Goal: Information Seeking & Learning: Compare options

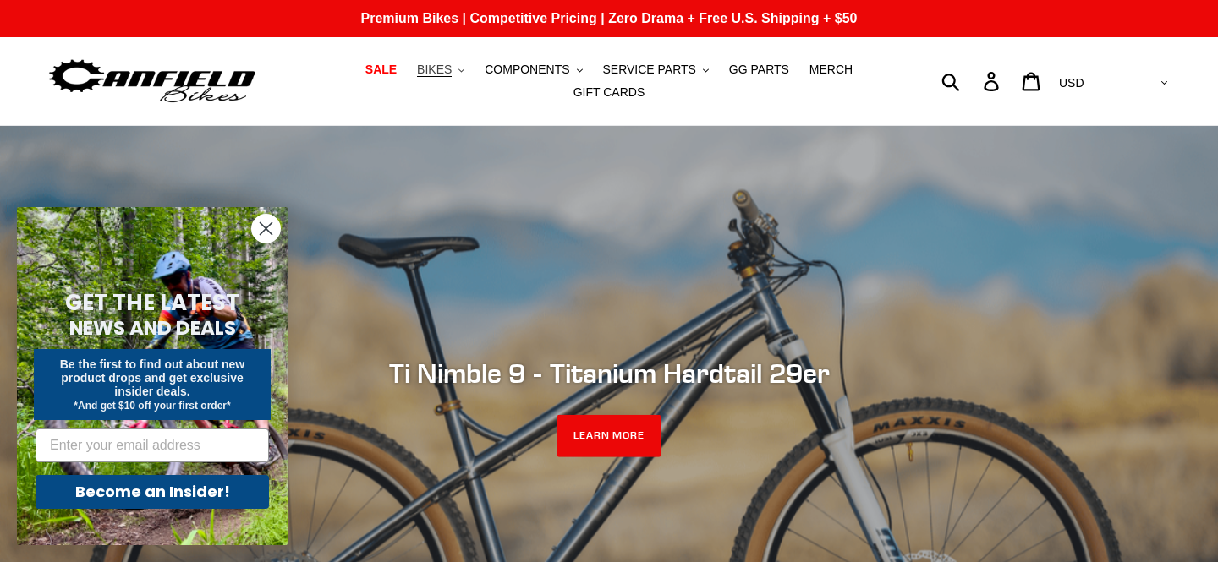
click at [463, 68] on icon ".cls-1{fill:#231f20}" at bounding box center [461, 71] width 6 height 6
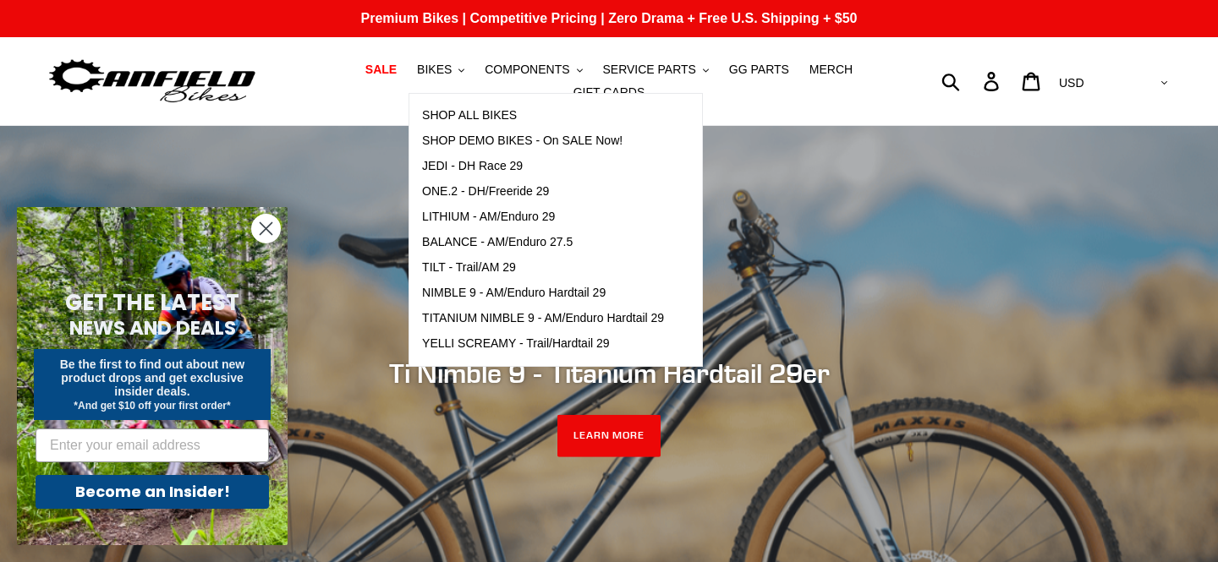
click at [261, 224] on icon "Close dialog" at bounding box center [266, 229] width 12 height 12
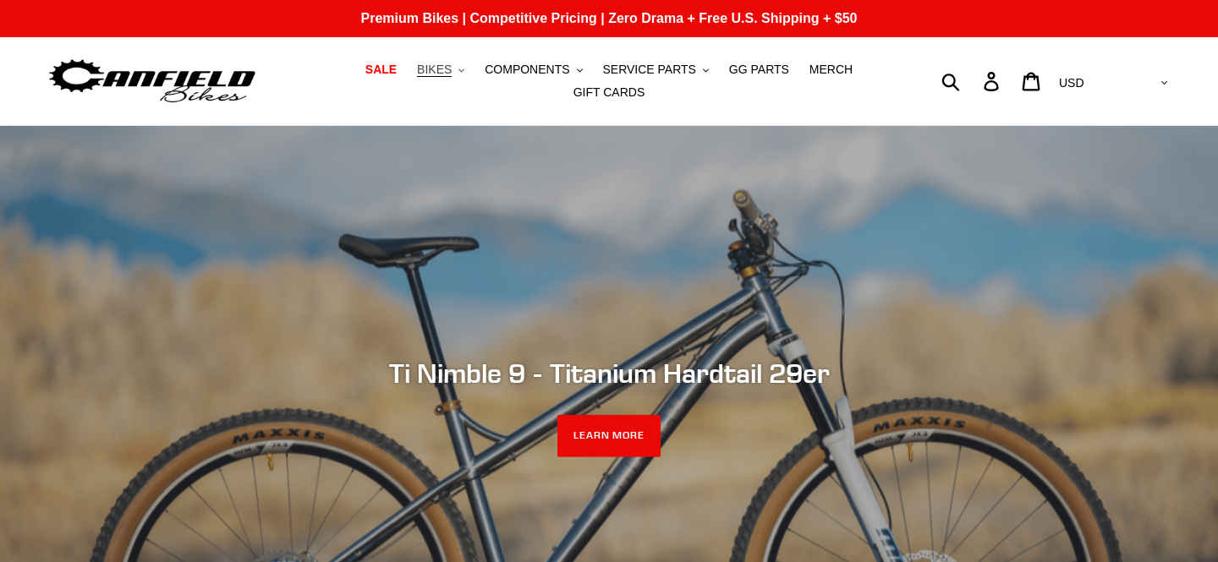
click at [446, 66] on span "BIKES" at bounding box center [434, 70] width 35 height 14
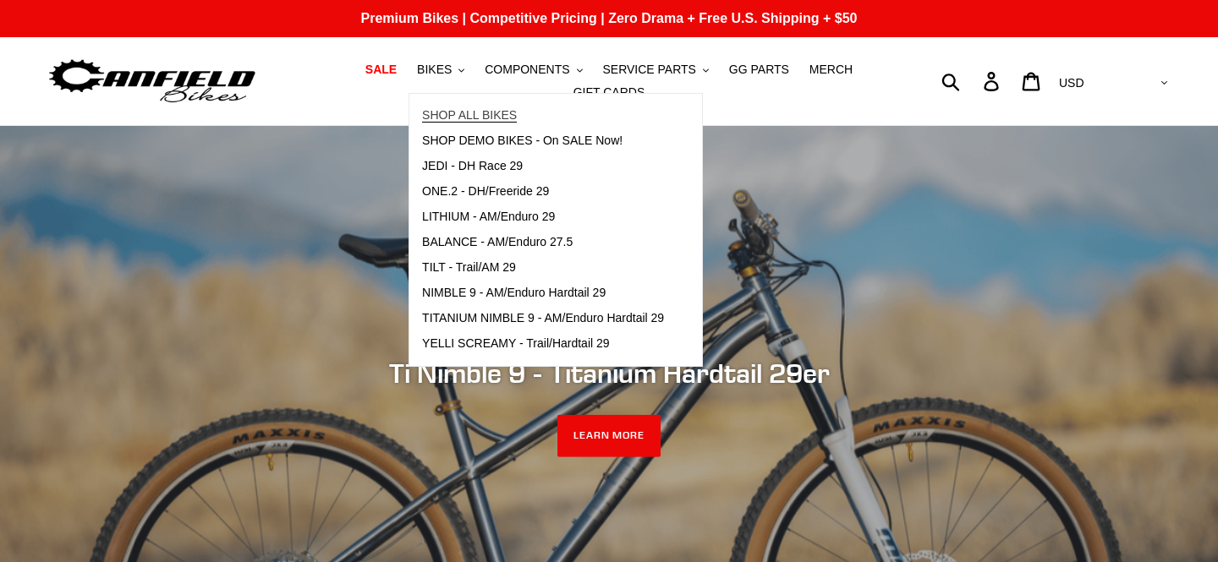
click at [495, 115] on span "SHOP ALL BIKES" at bounding box center [469, 115] width 95 height 14
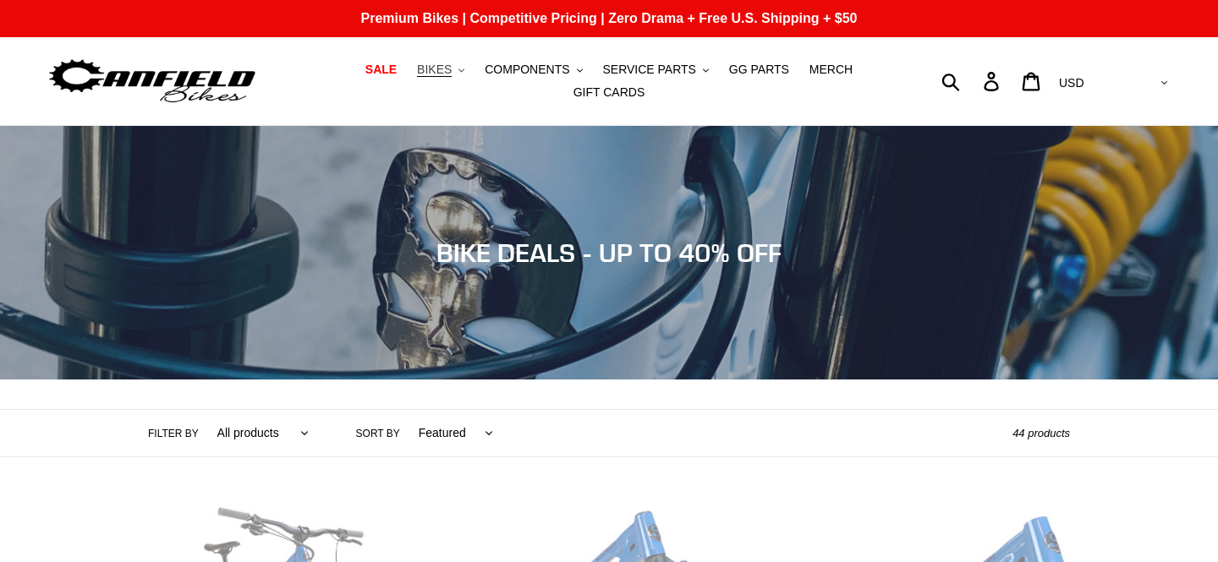
click at [457, 75] on button "BIKES .cls-1{fill:#231f20}" at bounding box center [440, 69] width 64 height 23
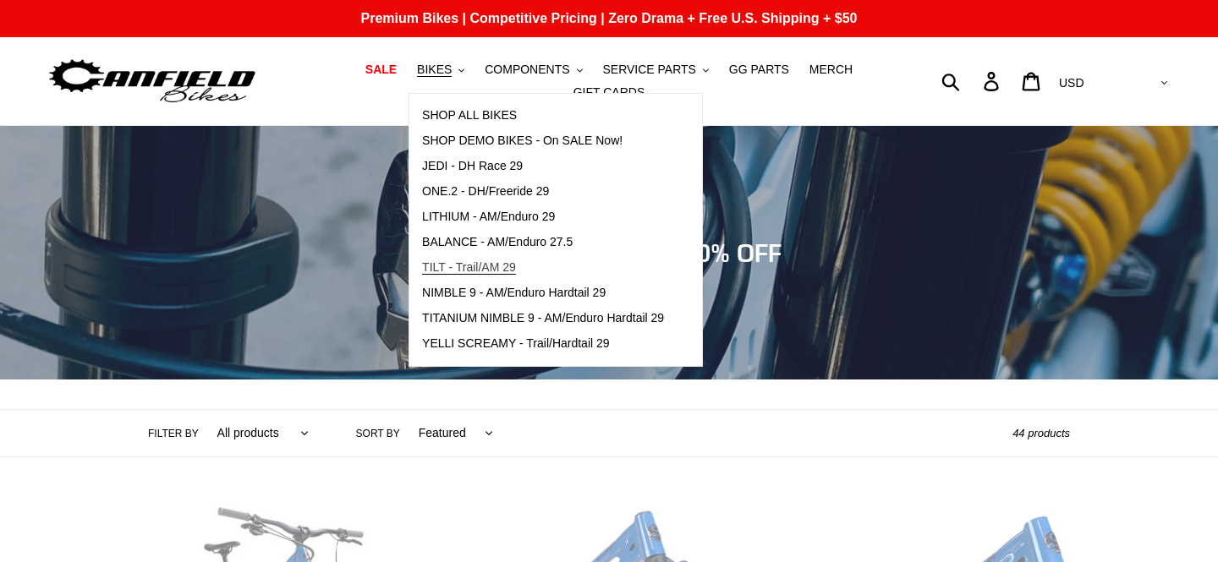
click at [486, 266] on span "TILT - Trail/AM 29" at bounding box center [469, 267] width 94 height 14
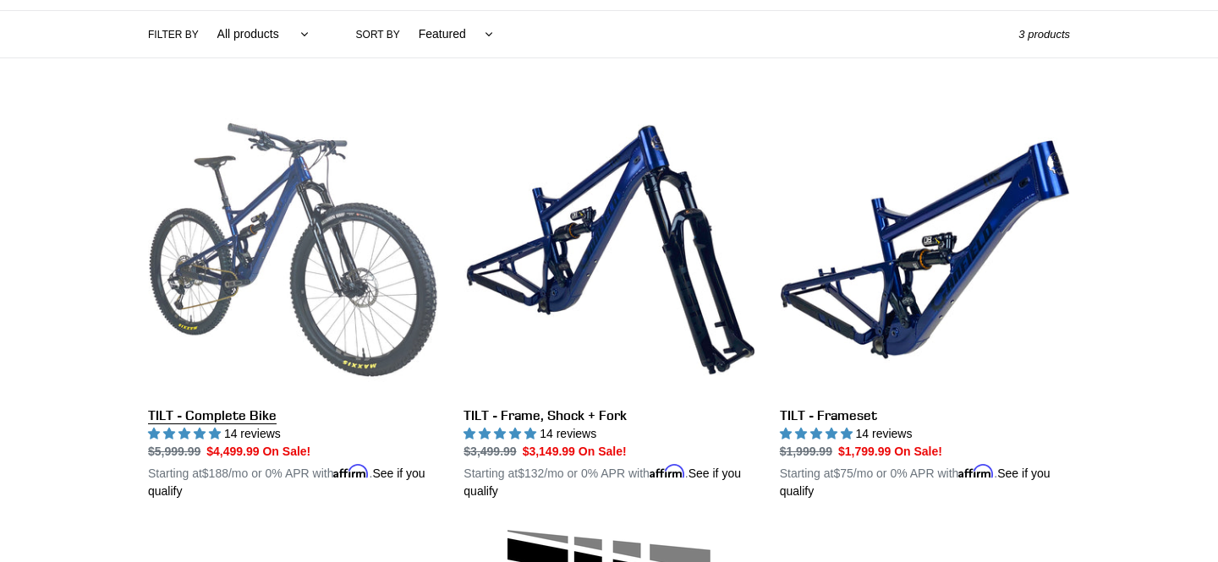
scroll to position [397, 0]
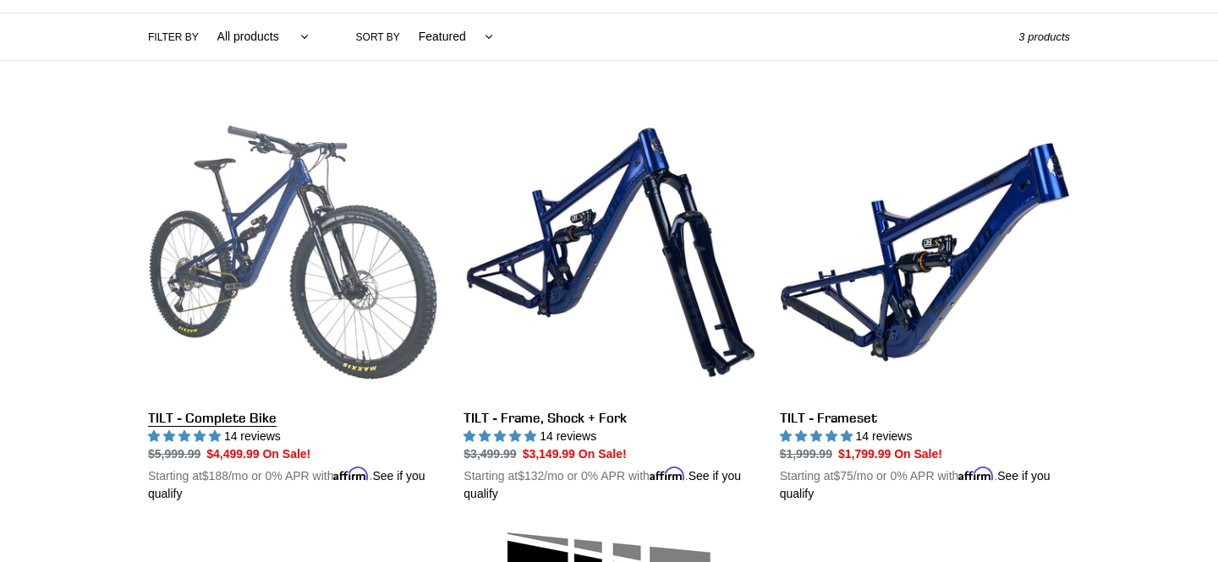
click at [277, 243] on link "TILT - Complete Bike" at bounding box center [293, 305] width 290 height 396
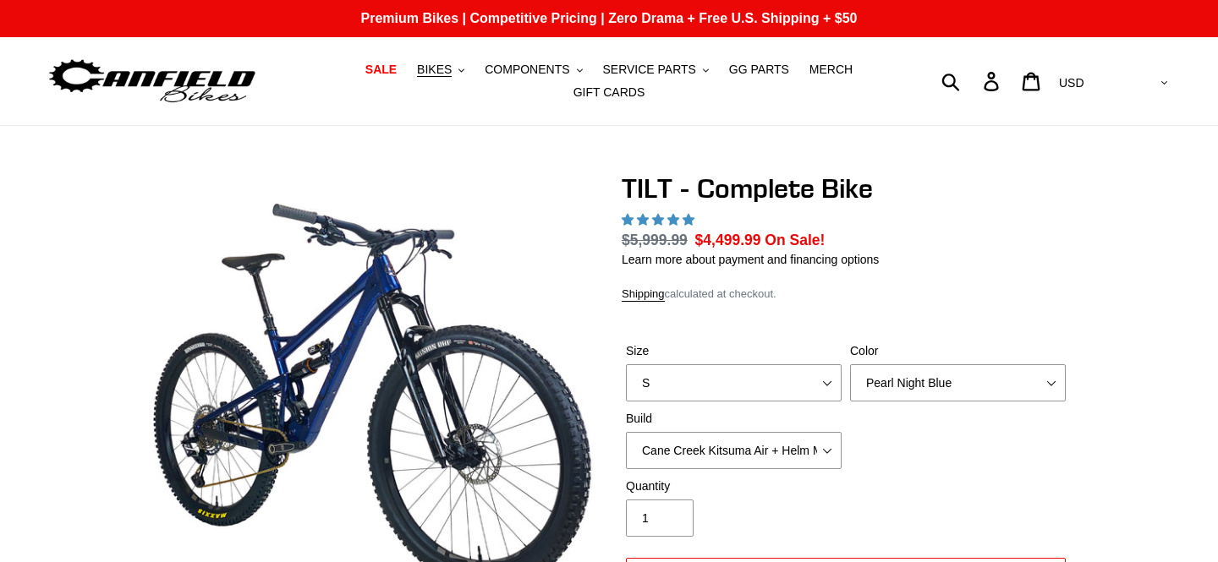
select select "highest-rating"
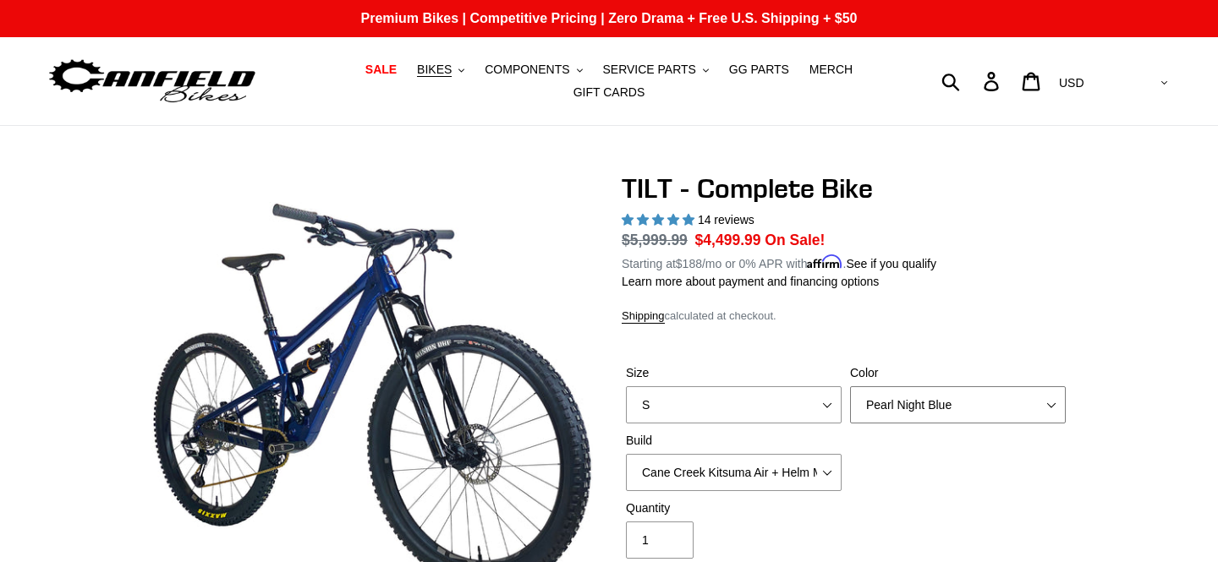
click at [918, 386] on select "Pearl Night Blue Stealth Silver Raw" at bounding box center [958, 404] width 216 height 37
click at [898, 401] on select "Pearl Night Blue Stealth Silver Raw" at bounding box center [958, 404] width 216 height 37
click at [894, 406] on select "Pearl Night Blue Stealth Silver Raw" at bounding box center [958, 404] width 216 height 37
select select "Pearl Night Blue"
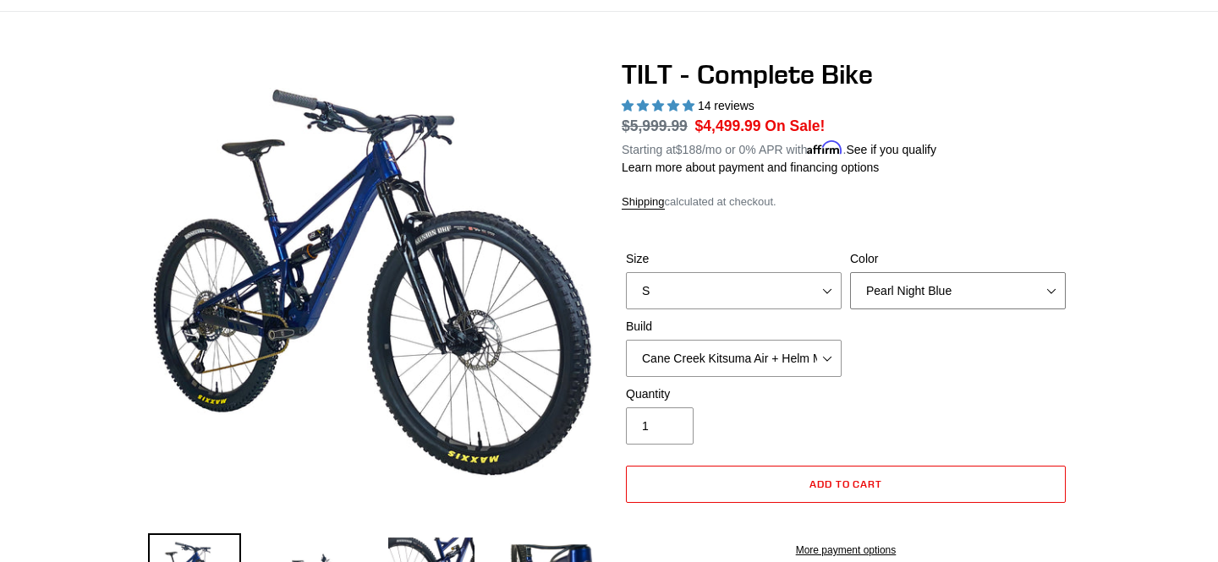
scroll to position [154, 0]
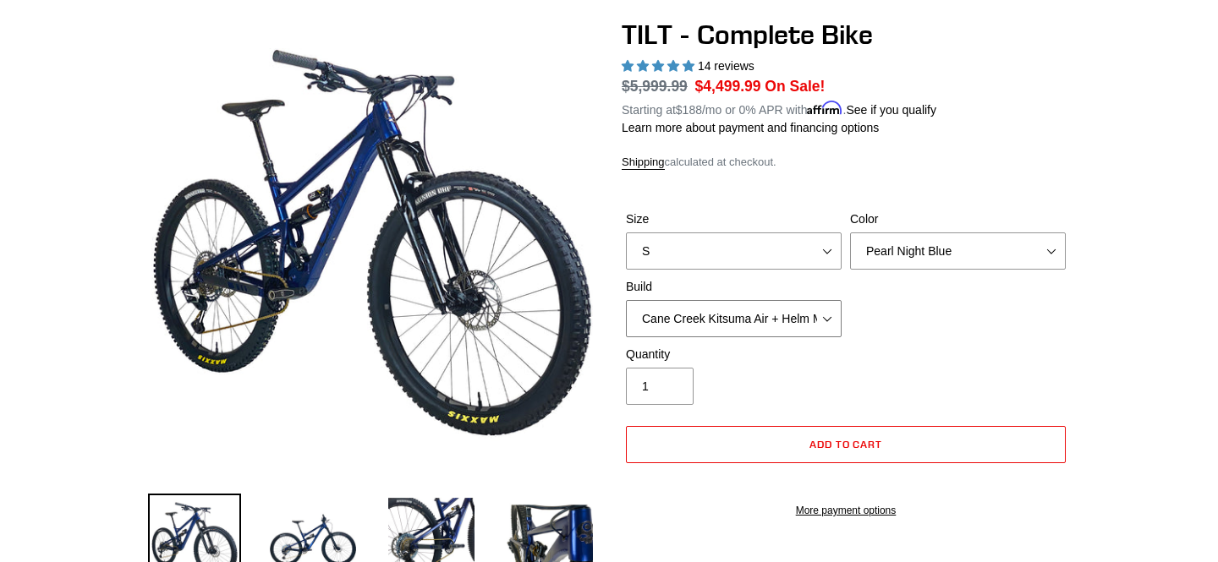
click at [771, 310] on select "Cane Creek Kitsuma Air + Helm MKII 140 + SRAM GX Cane Creek Kitsuma Air + Helm …" at bounding box center [734, 318] width 216 height 37
click at [782, 313] on select "Cane Creek Kitsuma Air + Helm MKII 140 + SRAM GX Cane Creek Kitsuma Air + Helm …" at bounding box center [734, 318] width 216 height 37
click at [783, 318] on select "Cane Creek Kitsuma Air + Helm MKII 140 + SRAM GX Cane Creek Kitsuma Air + Helm …" at bounding box center [734, 318] width 216 height 37
click at [785, 321] on select "Cane Creek Kitsuma Air + Helm MKII 140 + SRAM GX Cane Creek Kitsuma Air + Helm …" at bounding box center [734, 318] width 216 height 37
click at [782, 311] on select "Cane Creek Kitsuma Air + Helm MKII 140 + SRAM GX Cane Creek Kitsuma Air + Helm …" at bounding box center [734, 318] width 216 height 37
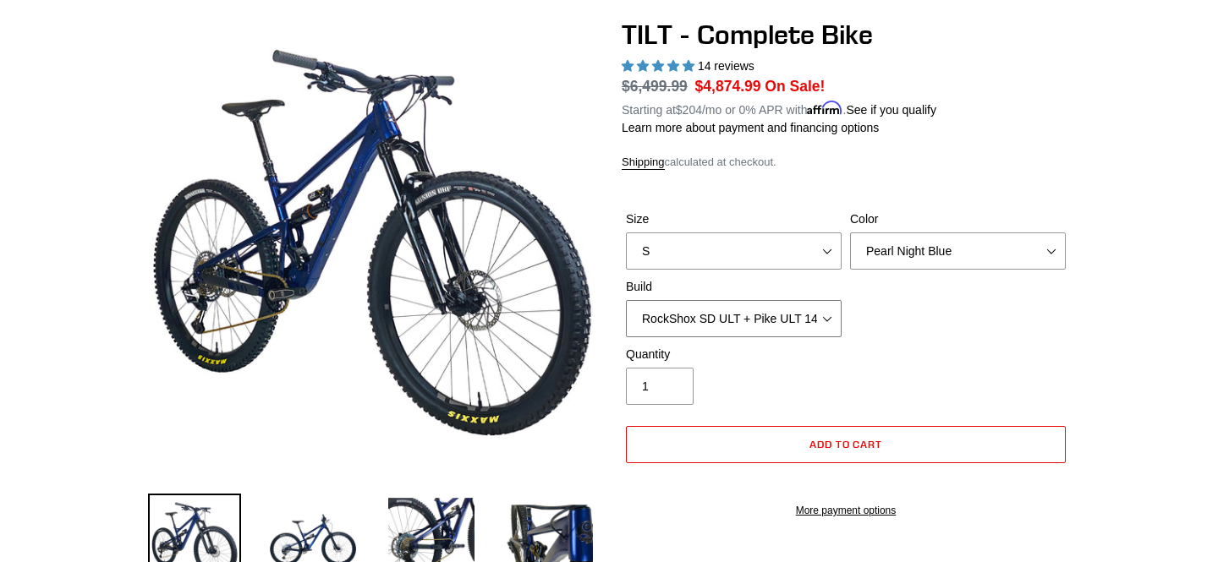
click at [787, 317] on select "Cane Creek Kitsuma Air + Helm MKII 140 + SRAM GX Cane Creek Kitsuma Air + Helm …" at bounding box center [734, 318] width 216 height 37
click at [789, 317] on select "Cane Creek Kitsuma Air + Helm MKII 140 + SRAM GX Cane Creek Kitsuma Air + Helm …" at bounding box center [734, 318] width 216 height 37
click at [771, 317] on select "Cane Creek Kitsuma Air + Helm MKII 140 + SRAM GX Cane Creek Kitsuma Air + Helm …" at bounding box center [734, 318] width 216 height 37
click at [770, 319] on select "Cane Creek Kitsuma Air + Helm MKII 140 + SRAM GX Cane Creek Kitsuma Air + Helm …" at bounding box center [734, 318] width 216 height 37
click at [775, 320] on select "Cane Creek Kitsuma Air + Helm MKII 140 + SRAM GX Cane Creek Kitsuma Air + Helm …" at bounding box center [734, 318] width 216 height 37
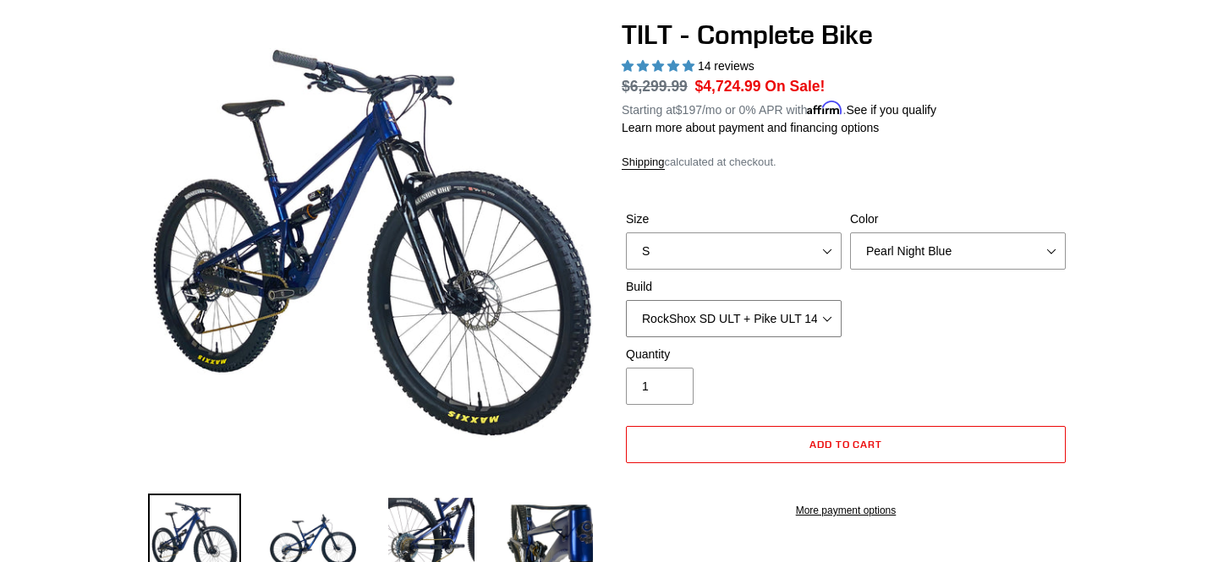
click at [739, 312] on select "Cane Creek Kitsuma Air + Helm MKII 140 + SRAM GX Cane Creek Kitsuma Air + Helm …" at bounding box center [734, 318] width 216 height 37
click at [764, 320] on select "Cane Creek Kitsuma Air + Helm MKII 140 + SRAM GX Cane Creek Kitsuma Air + Helm …" at bounding box center [734, 318] width 216 height 37
click at [757, 317] on select "Cane Creek Kitsuma Air + Helm MKII 140 + SRAM GX Cane Creek Kitsuma Air + Helm …" at bounding box center [734, 318] width 216 height 37
click at [764, 313] on select "Cane Creek Kitsuma Air + Helm MKII 140 + SRAM GX Cane Creek Kitsuma Air + Helm …" at bounding box center [734, 318] width 216 height 37
select select "RockShox SD ULT + Pike ULT 140 + SRAM GX"
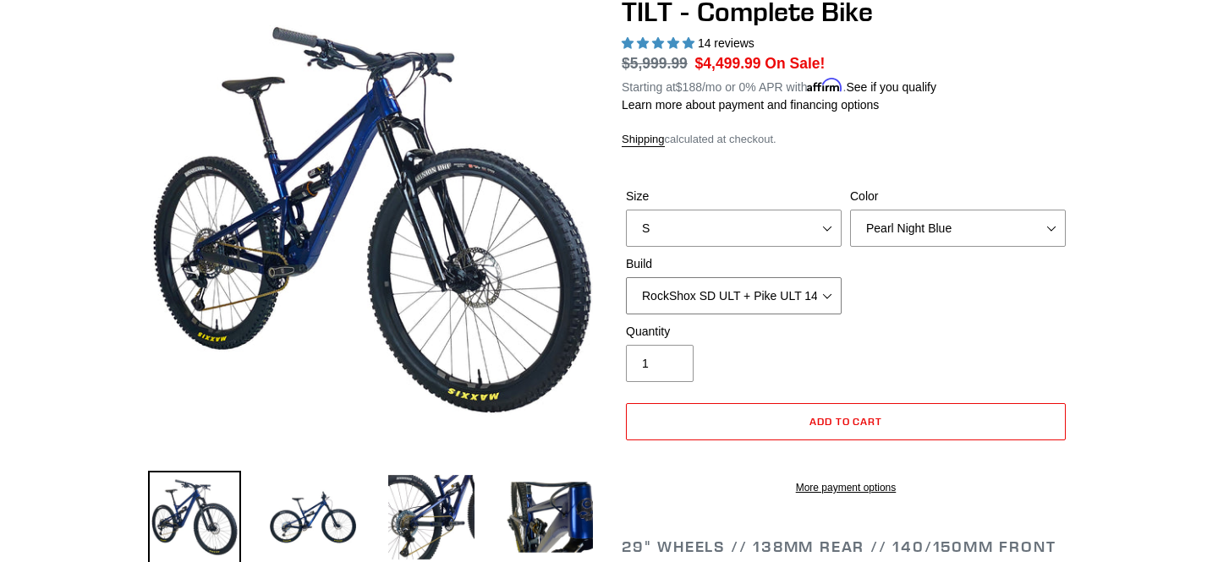
scroll to position [183, 0]
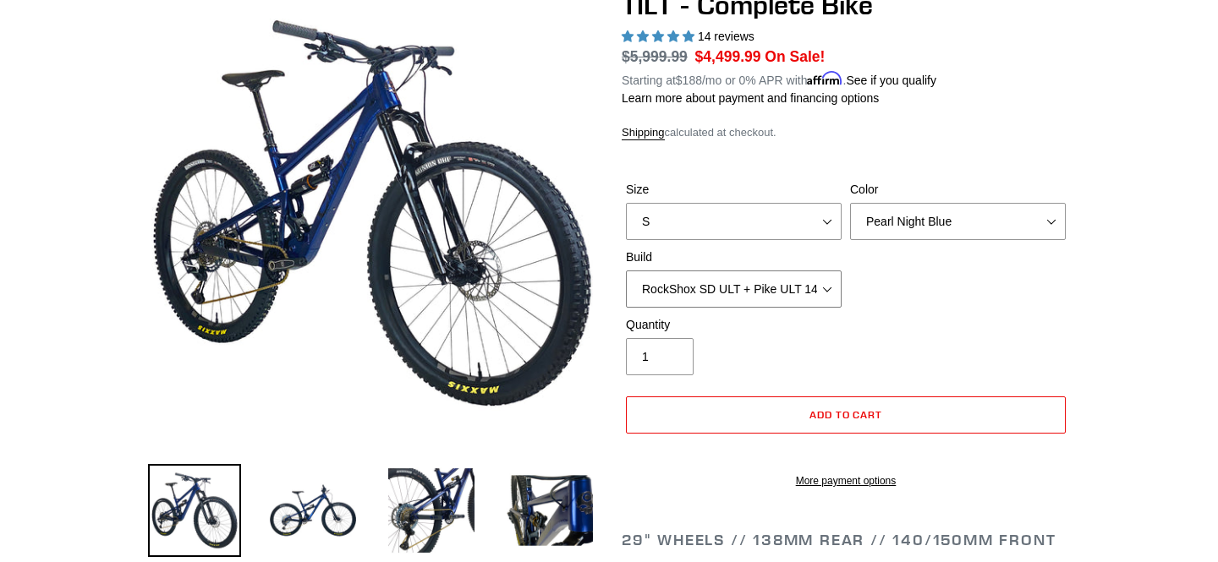
click at [755, 300] on select "Cane Creek Kitsuma Air + Helm MKII 140 + SRAM GX Cane Creek Kitsuma Air + Helm …" at bounding box center [734, 289] width 216 height 37
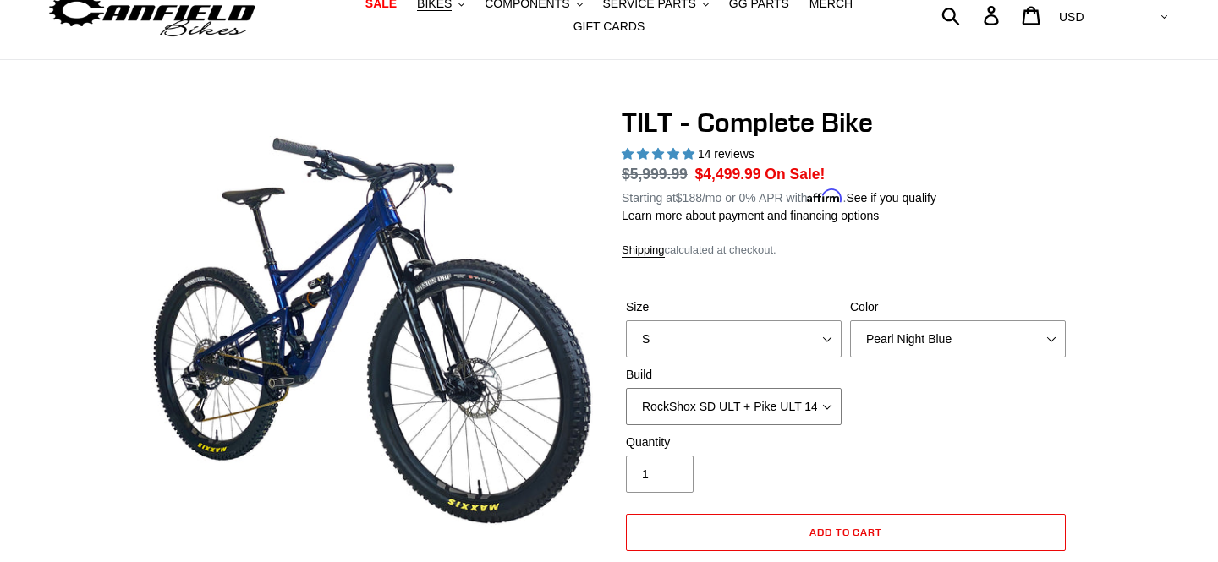
scroll to position [86, 0]
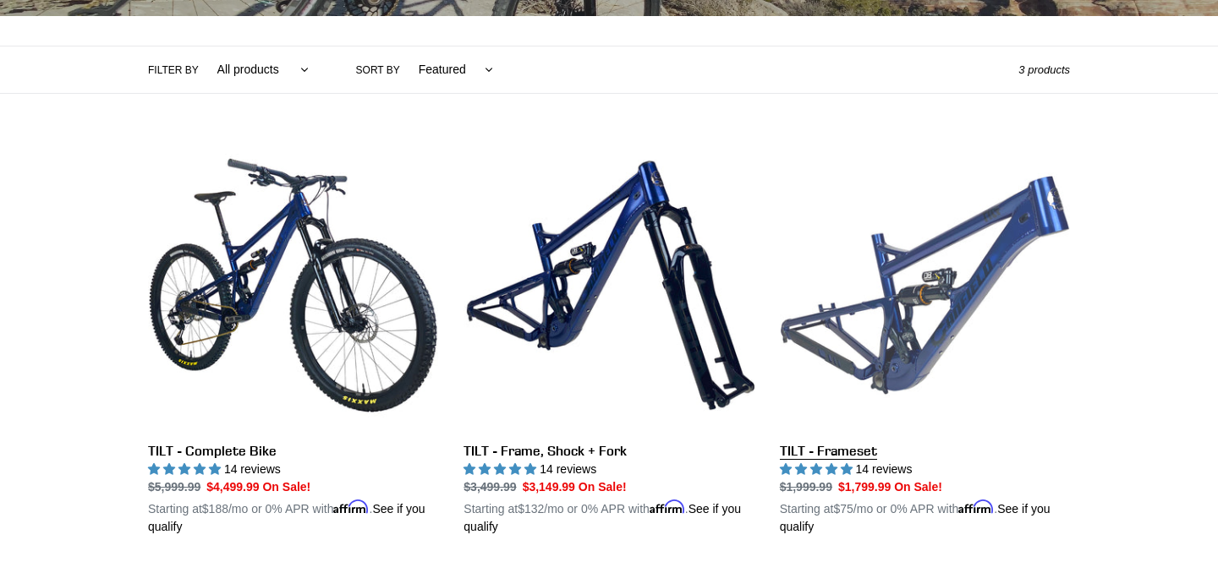
scroll to position [376, 0]
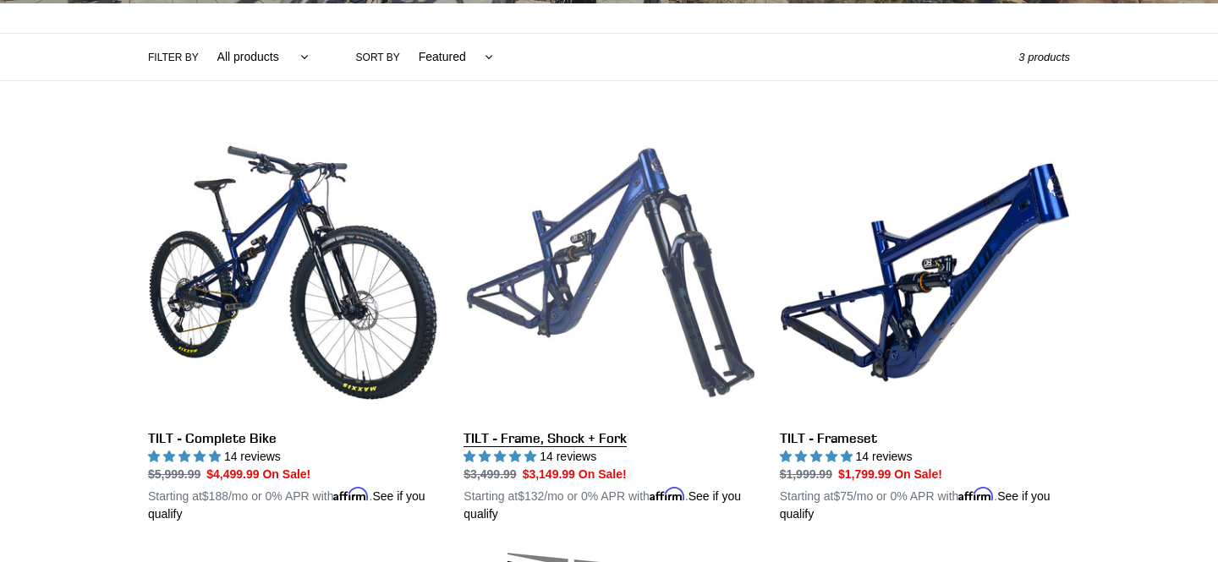
click at [643, 310] on link "TILT - Frame, Shock + Fork" at bounding box center [608, 326] width 290 height 396
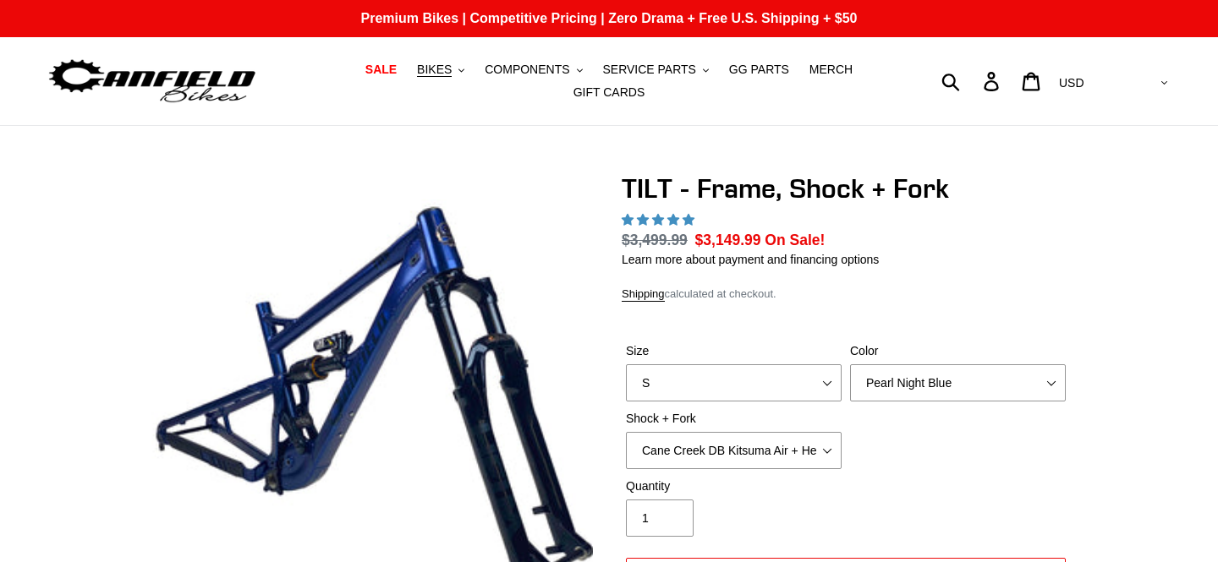
select select "highest-rating"
click at [768, 462] on select "Cane Creek DB Kitsuma Air + Helm MKII 140mm Cane Creek DB Kitsuma Air + Fox 36 …" at bounding box center [734, 450] width 216 height 37
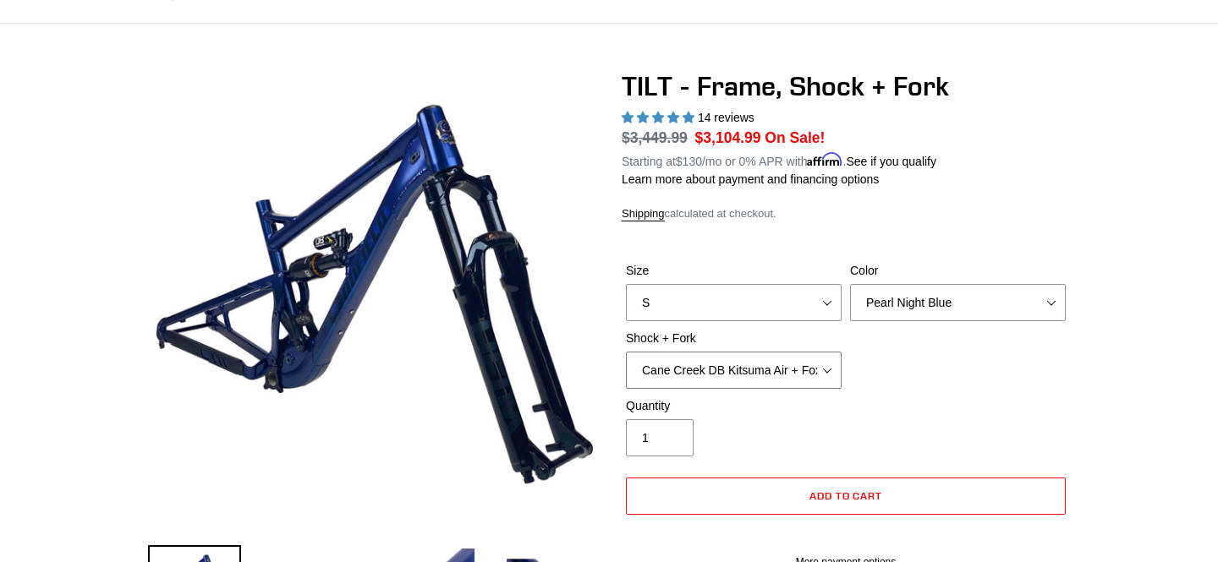
scroll to position [114, 0]
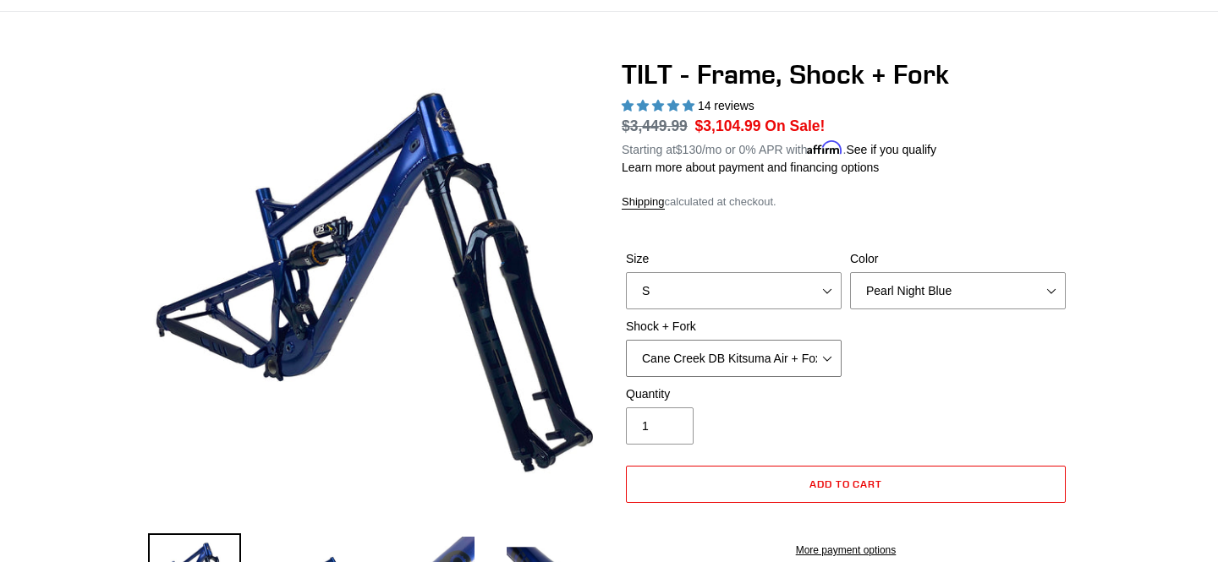
click at [753, 359] on select "Cane Creek DB Kitsuma Air + Helm MKII 140mm Cane Creek DB Kitsuma Air + Fox 36 …" at bounding box center [734, 358] width 216 height 37
click at [758, 357] on select "Cane Creek DB Kitsuma Air + Helm MKII 140mm Cane Creek DB Kitsuma Air + Fox 36 …" at bounding box center [734, 358] width 216 height 37
click at [761, 353] on select "Cane Creek DB Kitsuma Air + Helm MKII 140mm Cane Creek DB Kitsuma Air + Fox 36 …" at bounding box center [734, 358] width 216 height 37
click at [759, 351] on select "Cane Creek DB Kitsuma Air + Helm MKII 140mm Cane Creek DB Kitsuma Air + Fox 36 …" at bounding box center [734, 358] width 216 height 37
select select "EXT Storia V3-S + EXT Era V2.1"
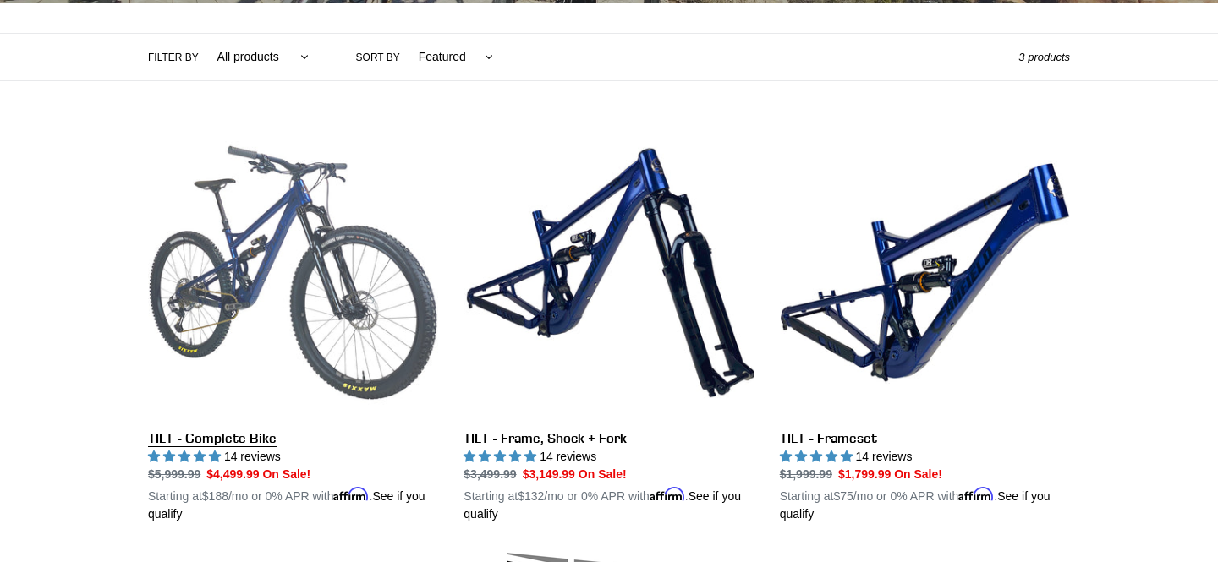
click at [304, 216] on link "TILT - Complete Bike" at bounding box center [293, 326] width 290 height 396
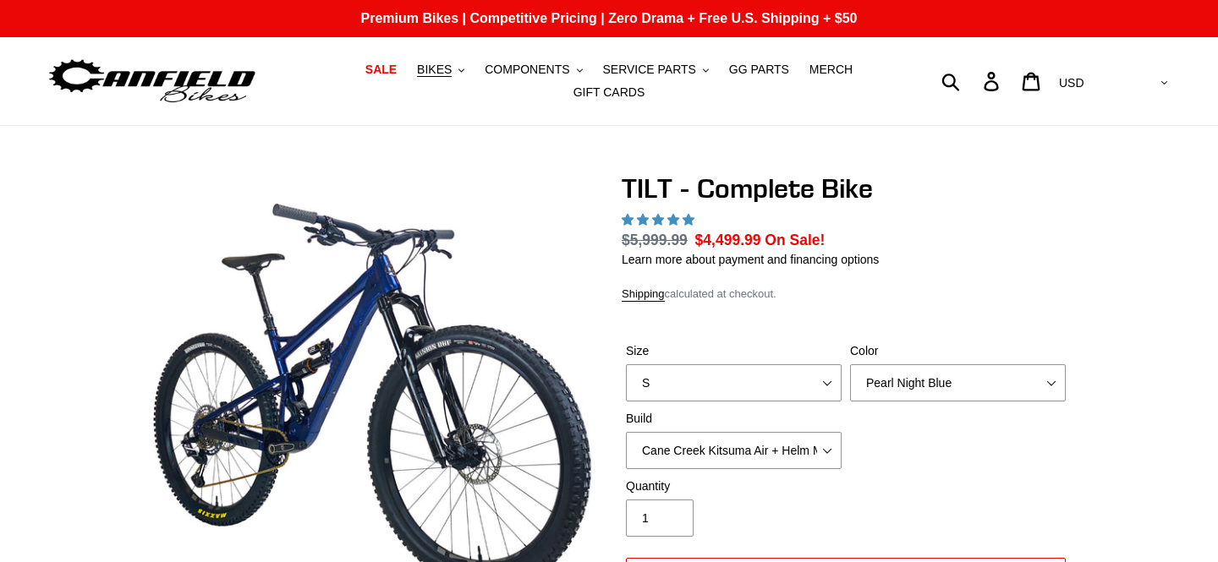
select select "highest-rating"
